Goal: Information Seeking & Learning: Learn about a topic

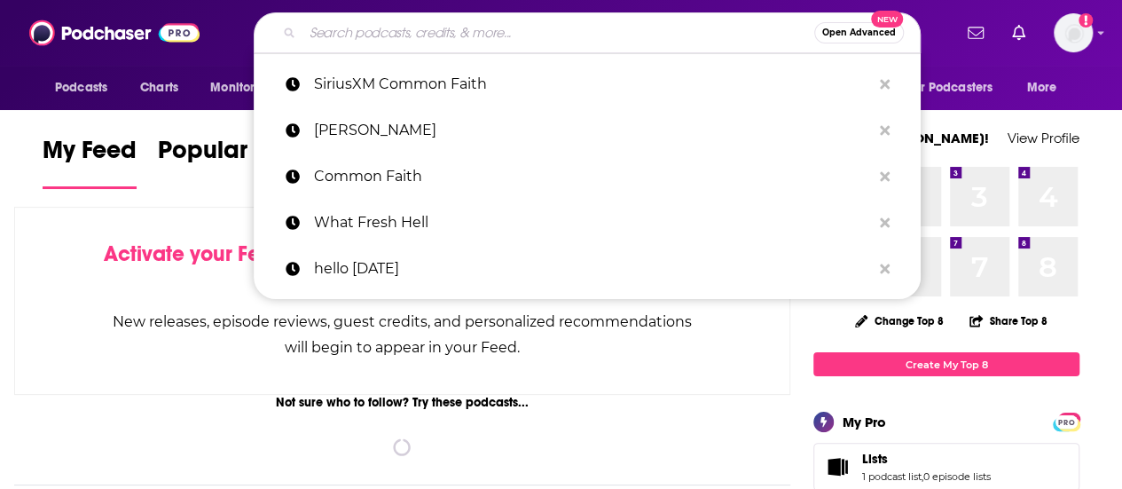
click at [422, 38] on input "Search podcasts, credits, & more..." at bounding box center [558, 33] width 512 height 28
paste input "[PERSON_NAME]"
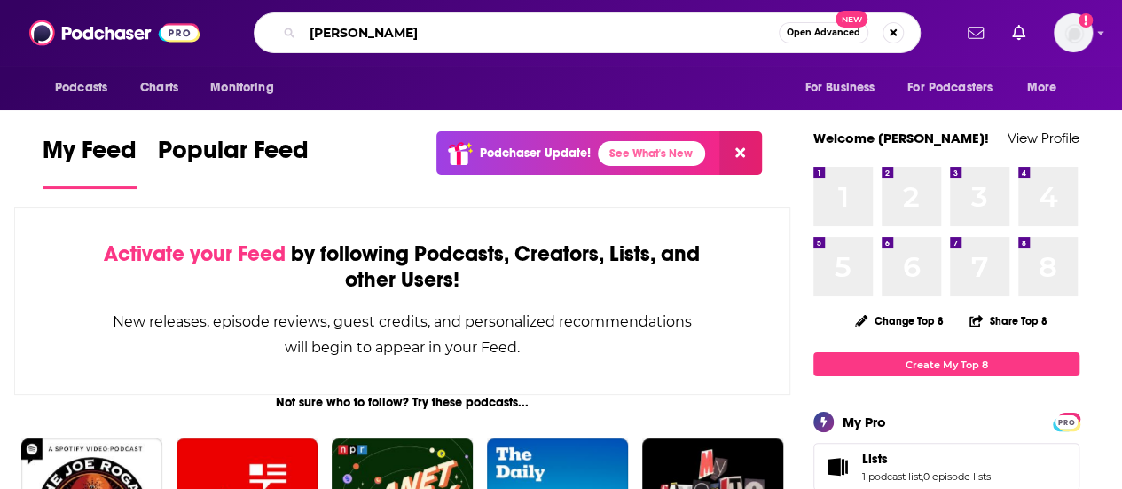
type input "[PERSON_NAME]"
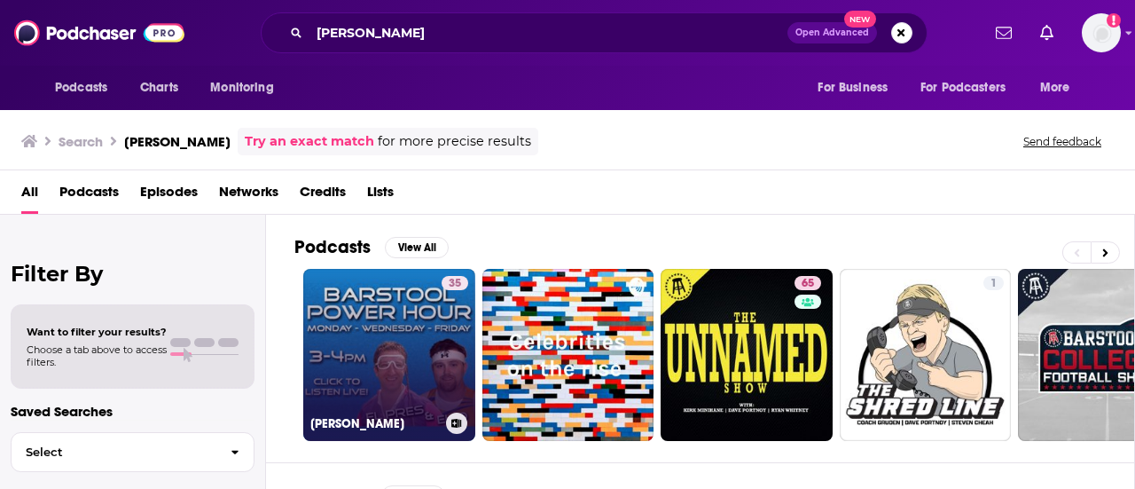
click at [390, 327] on link "35 [PERSON_NAME]" at bounding box center [389, 355] width 172 height 172
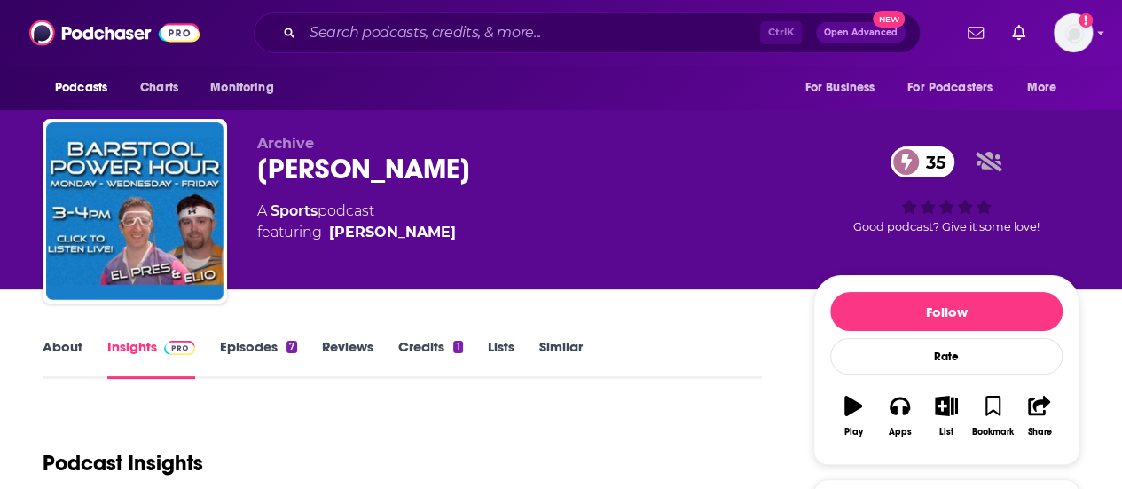
click at [232, 343] on link "Episodes 7" at bounding box center [258, 358] width 77 height 41
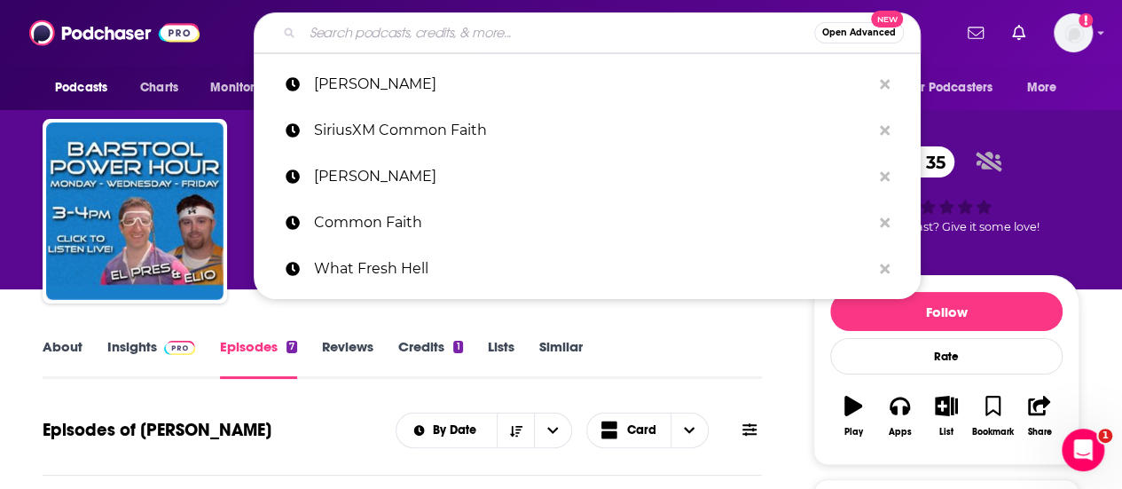
click at [412, 42] on input "Search podcasts, credits, & more..." at bounding box center [558, 33] width 512 height 28
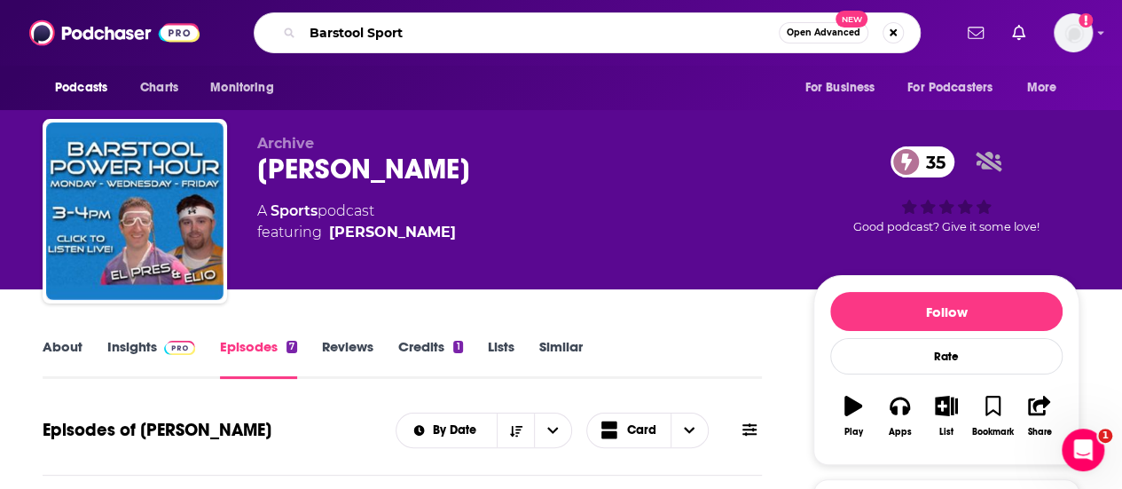
type input "Barstool Sports"
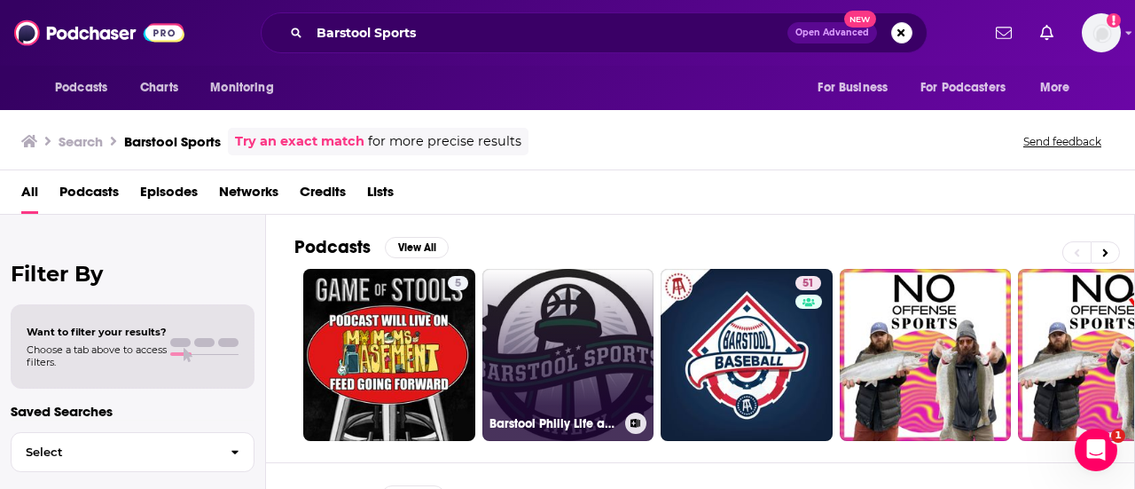
click at [557, 341] on link "Barstool Philly Life and Sports podcast" at bounding box center [569, 355] width 172 height 172
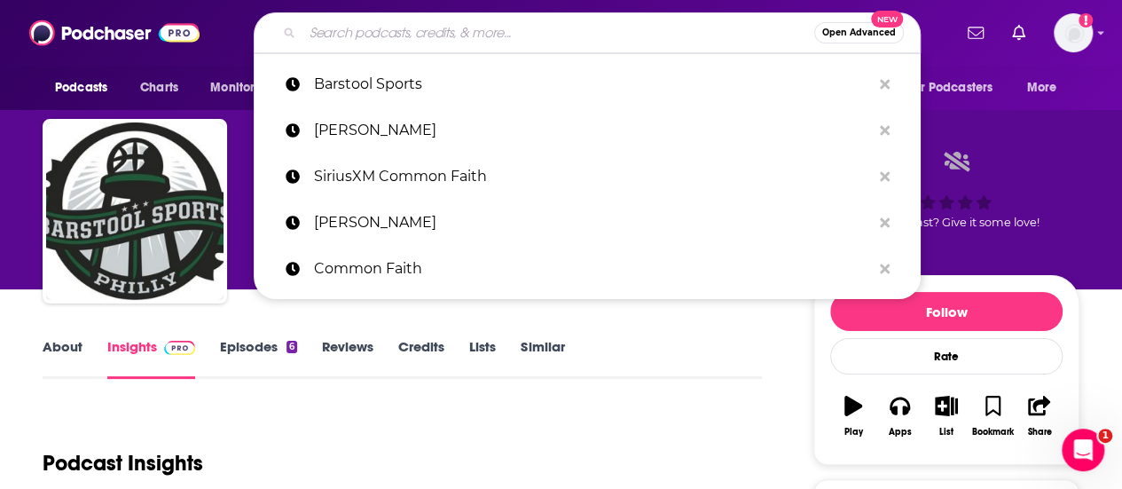
click at [357, 33] on input "Search podcasts, credits, & more..." at bounding box center [558, 33] width 512 height 28
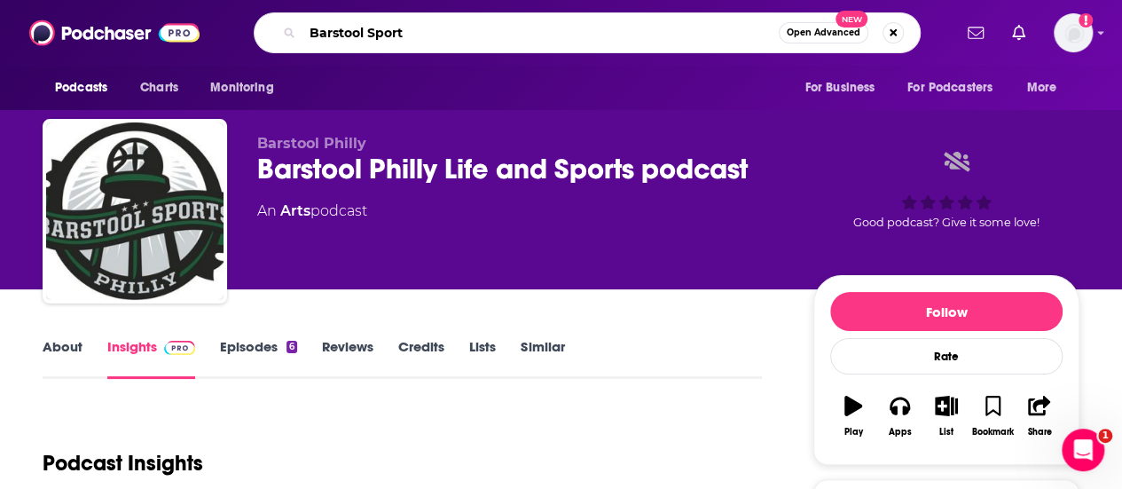
type input "Barstool Sports"
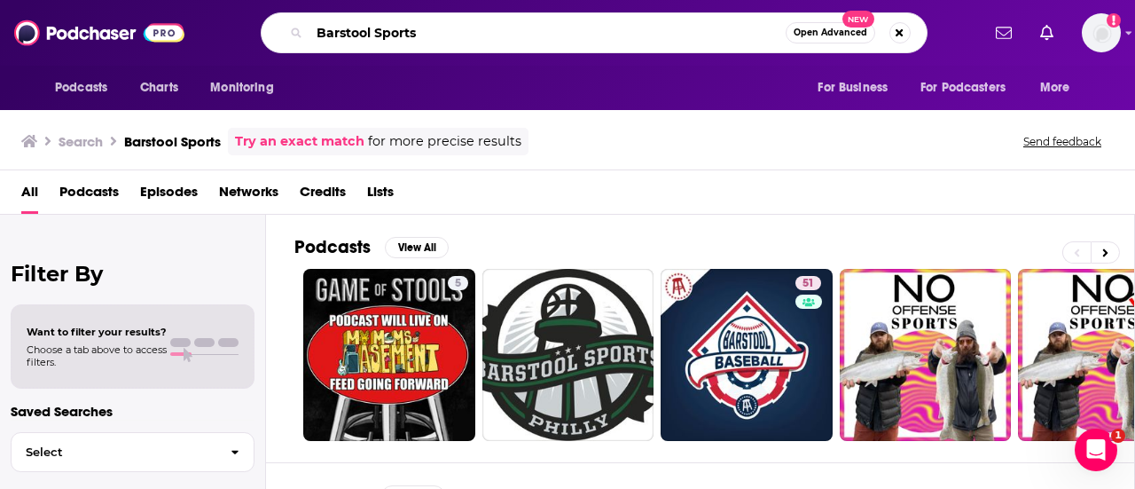
drag, startPoint x: 421, startPoint y: 41, endPoint x: 265, endPoint y: 42, distance: 156.1
click at [265, 42] on div "Barstool Sports Open Advanced New" at bounding box center [594, 32] width 667 height 41
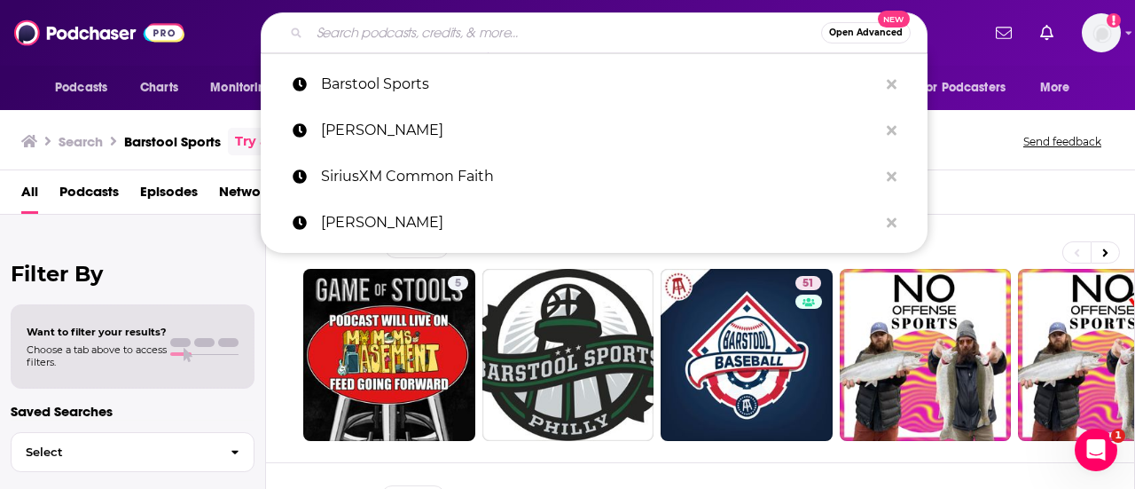
paste input "[PERSON_NAME]"
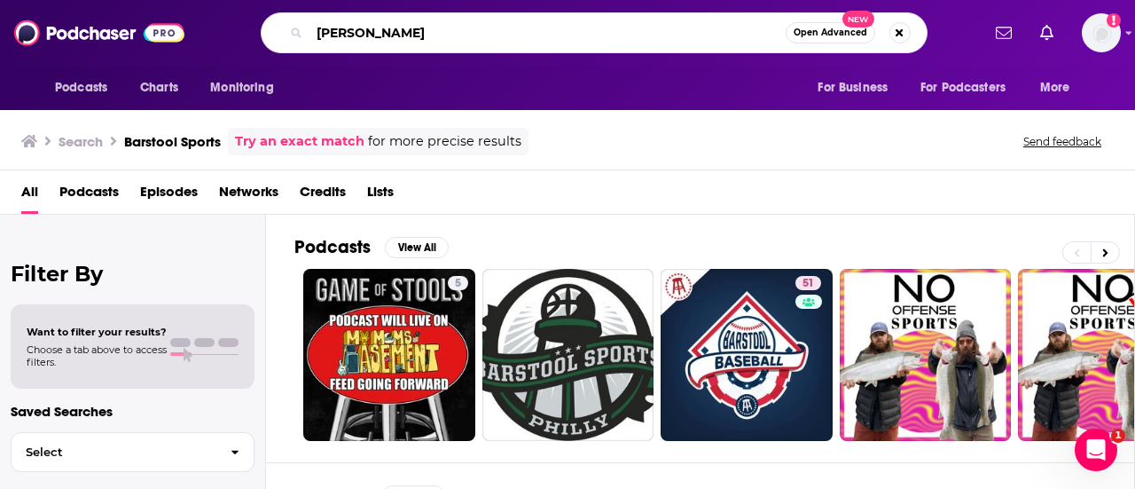
type input "[PERSON_NAME]"
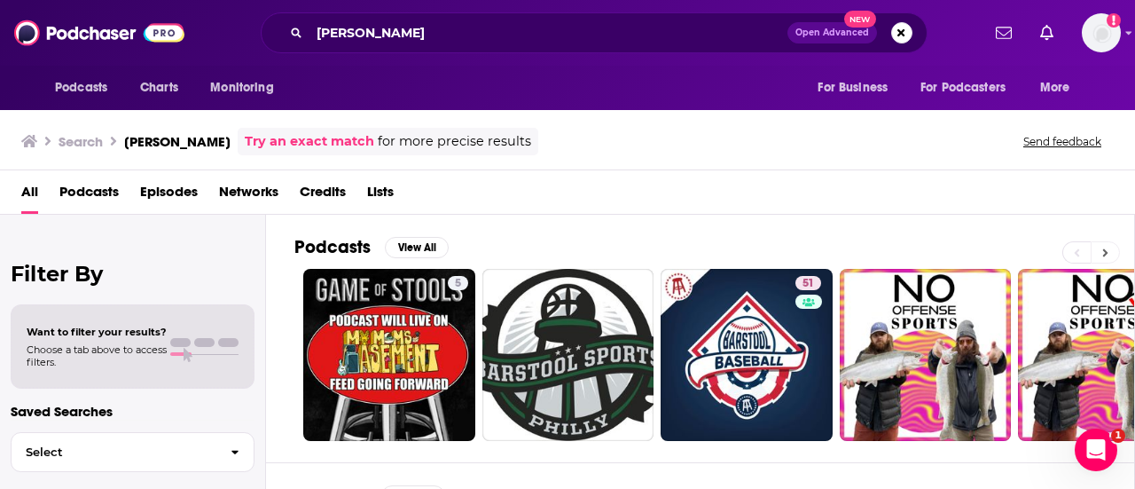
click at [1109, 250] on button at bounding box center [1105, 252] width 29 height 22
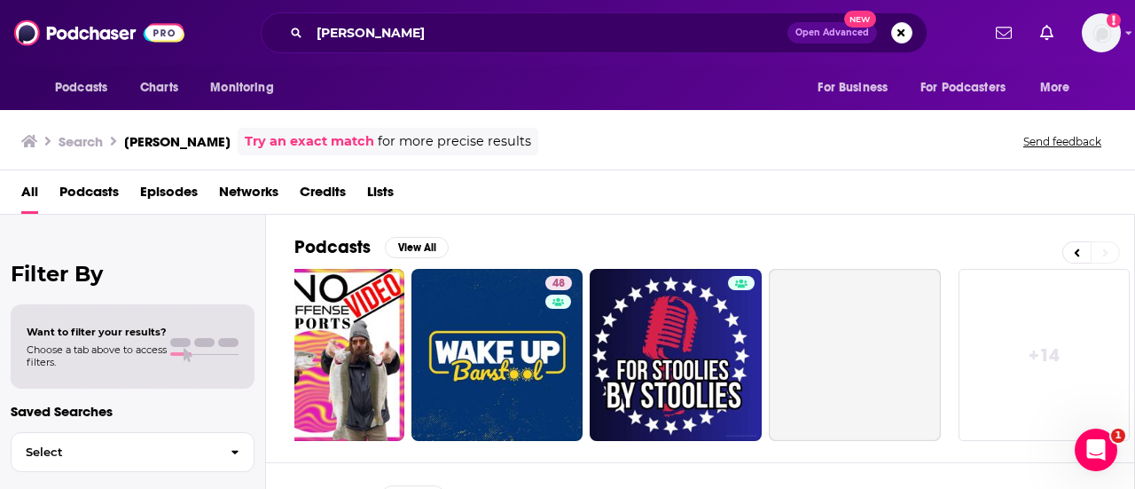
scroll to position [0, 788]
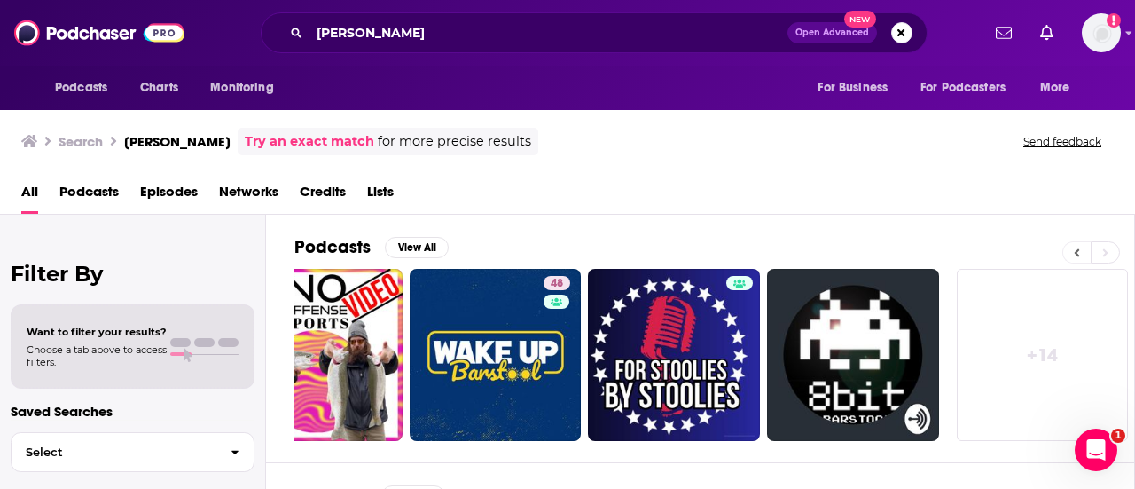
click at [1073, 251] on button at bounding box center [1077, 252] width 28 height 22
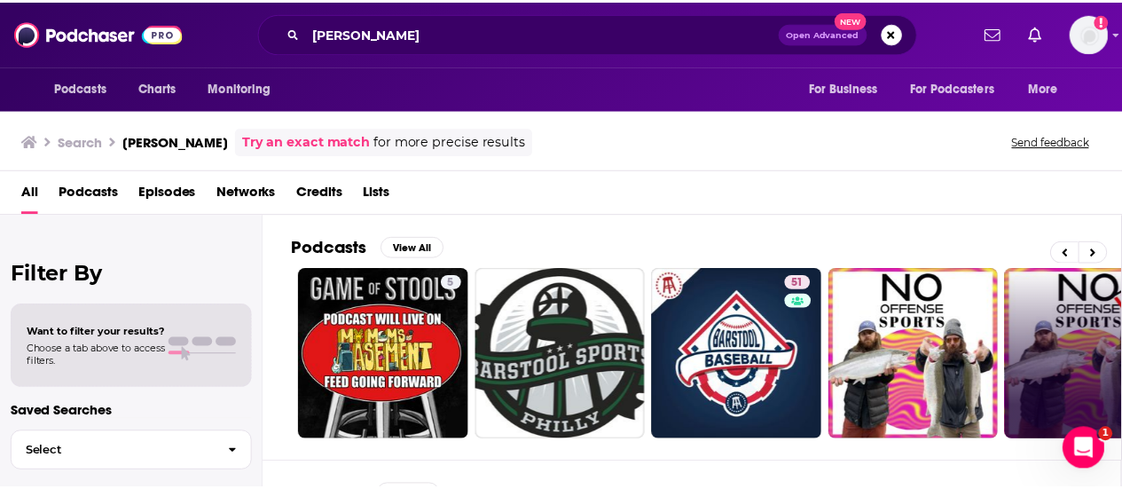
scroll to position [0, 0]
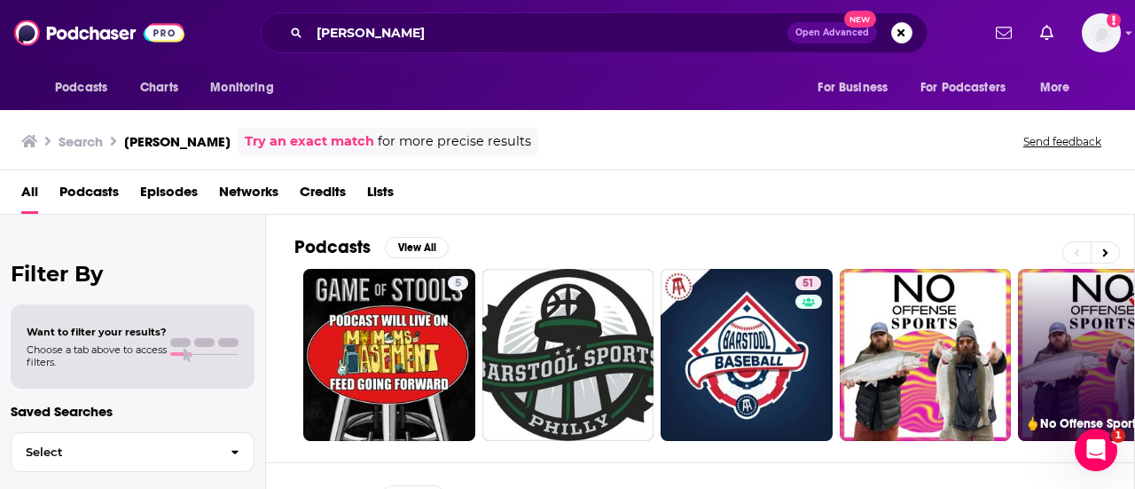
click at [1087, 321] on link "🖕No Offense Sports News 🏈 NFL ⚾️ MLB 🏀NBA 😆 Comedy 🚫 Barstool" at bounding box center [1104, 355] width 172 height 172
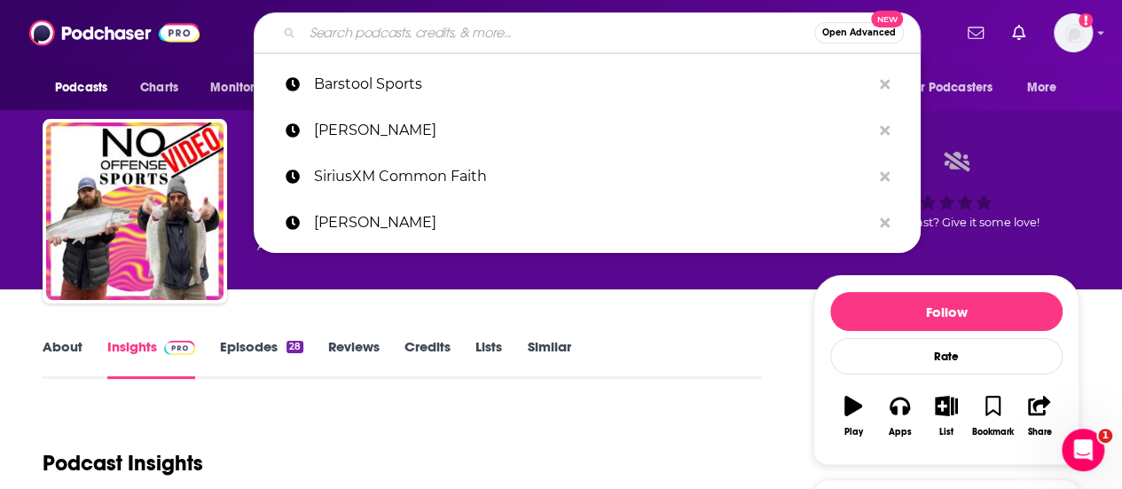
click at [348, 33] on input "Search podcasts, credits, & more..." at bounding box center [558, 33] width 512 height 28
paste input "[PERSON_NAME]"
type input "[PERSON_NAME]"
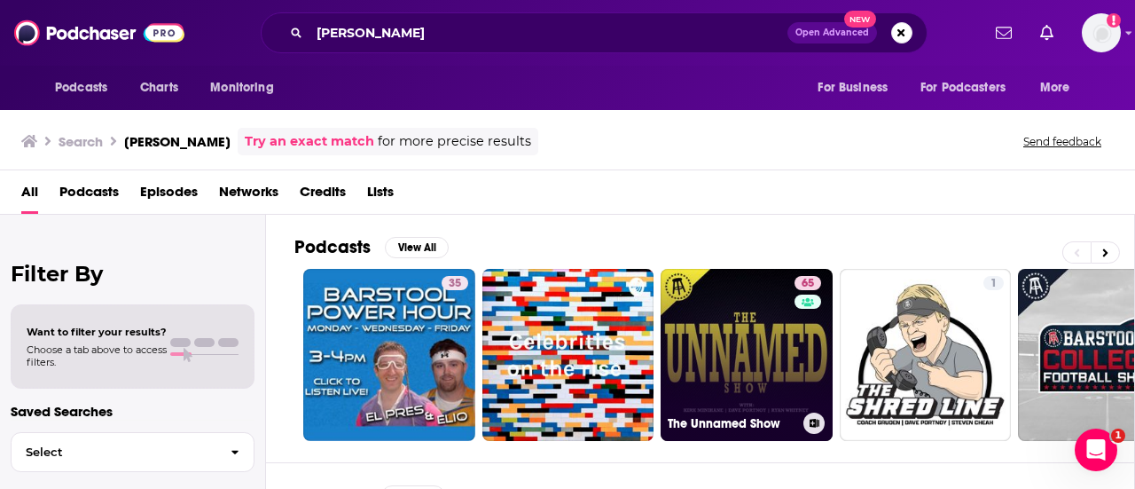
click at [715, 326] on link "65 The Unnamed Show" at bounding box center [747, 355] width 172 height 172
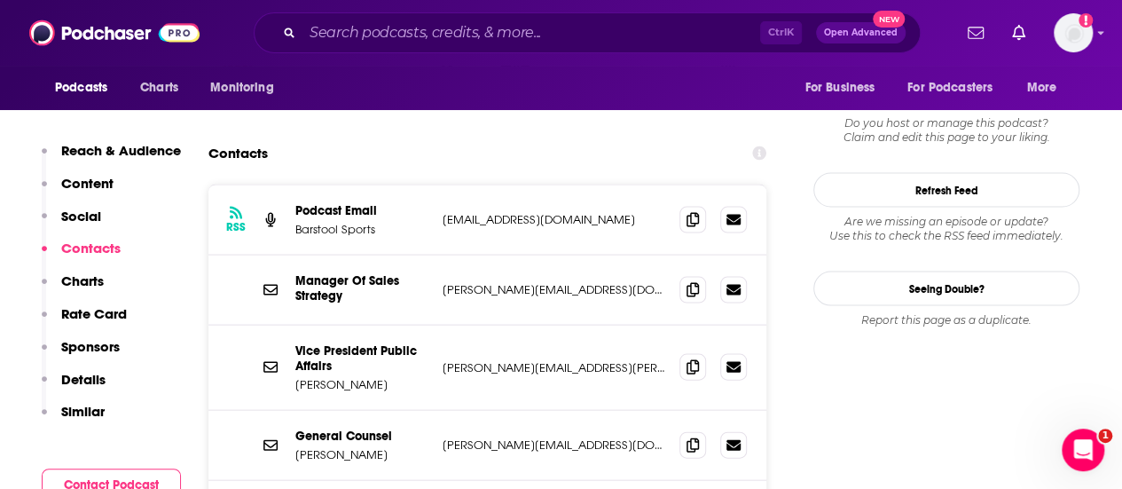
scroll to position [1747, 0]
